Goal: Communication & Community: Answer question/provide support

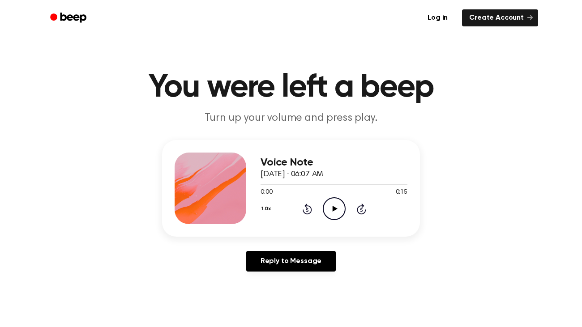
click at [336, 207] on icon "Play Audio" at bounding box center [334, 208] width 23 height 23
click at [334, 208] on icon at bounding box center [334, 209] width 4 height 6
drag, startPoint x: 321, startPoint y: 183, endPoint x: 254, endPoint y: 181, distance: 66.7
click at [254, 181] on div "Voice Note [DATE] · 06:07 AM 0:07 0:15 Your browser does not support the [objec…" at bounding box center [291, 188] width 258 height 97
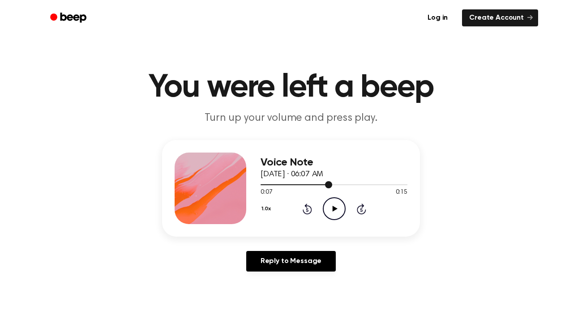
drag, startPoint x: 328, startPoint y: 185, endPoint x: 310, endPoint y: 178, distance: 19.7
click at [310, 178] on div "Voice Note [DATE] · 06:07 AM 0:07 0:15 Your browser does not support the [objec…" at bounding box center [333, 189] width 147 height 72
click at [305, 206] on icon at bounding box center [306, 209] width 9 height 11
click at [336, 216] on icon "Play Audio" at bounding box center [334, 208] width 23 height 23
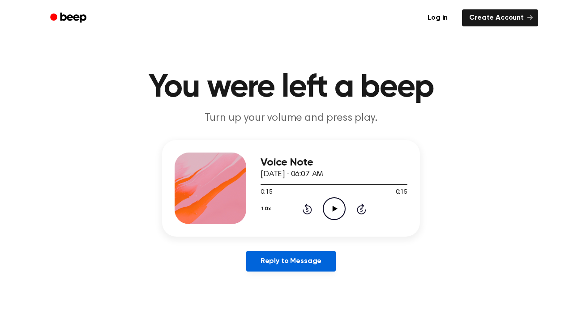
click at [303, 264] on link "Reply to Message" at bounding box center [290, 261] width 89 height 21
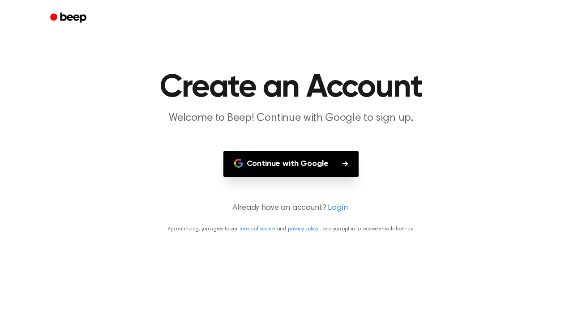
click at [306, 183] on main "Create an Account Welcome to Beep! Continue with Google to sign up. Continue wi…" at bounding box center [291, 163] width 582 height 327
click at [285, 166] on button "Continue with Google" at bounding box center [291, 164] width 136 height 26
click at [71, 9] on link "Beep" at bounding box center [69, 17] width 51 height 17
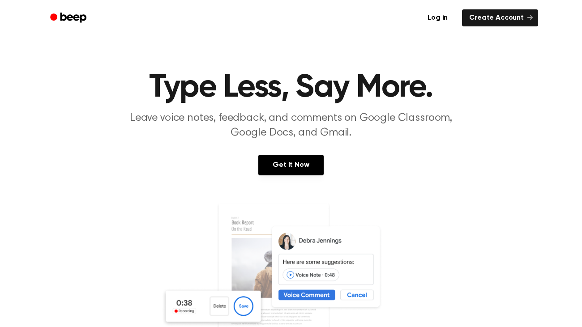
click at [69, 23] on icon "Beep" at bounding box center [69, 17] width 38 height 13
click at [74, 9] on link "Beep" at bounding box center [69, 17] width 51 height 17
click at [76, 10] on link "Beep" at bounding box center [69, 17] width 51 height 17
click at [442, 13] on link "Log in" at bounding box center [437, 18] width 38 height 21
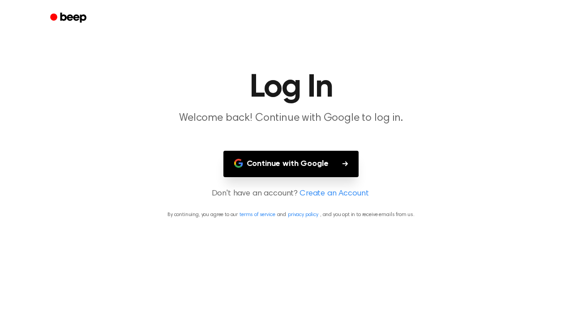
click at [335, 176] on button "Continue with Google" at bounding box center [291, 164] width 136 height 26
